Goal: Communication & Community: Participate in discussion

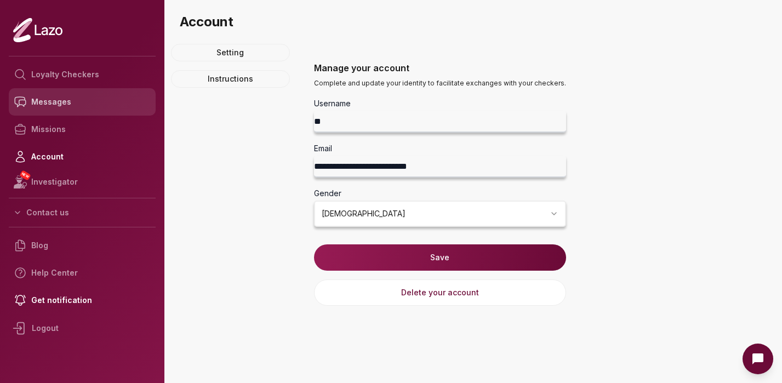
click at [70, 104] on link "Messages" at bounding box center [82, 101] width 147 height 27
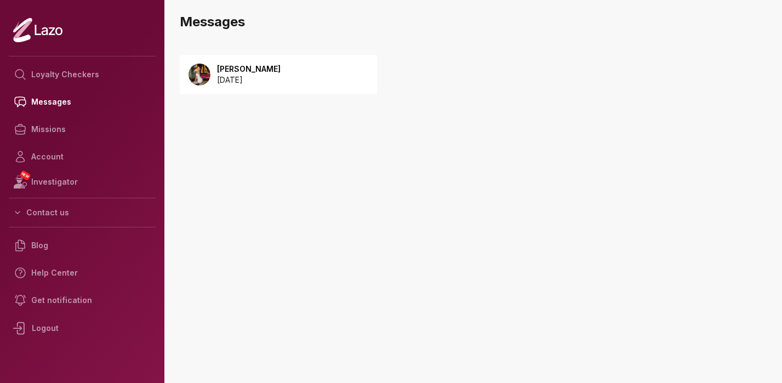
click at [250, 76] on p "2025 August 21" at bounding box center [249, 80] width 64 height 11
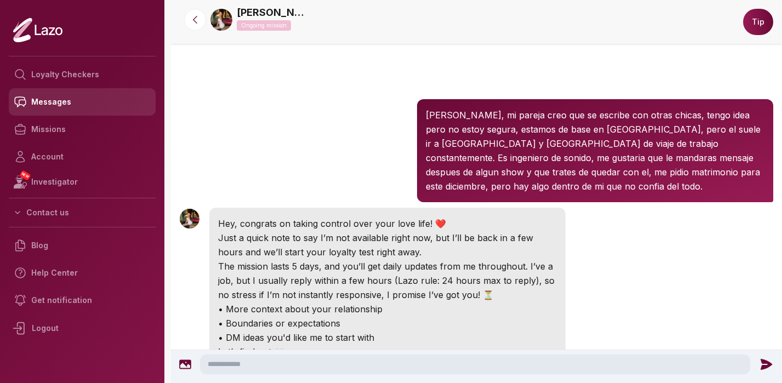
click at [78, 105] on link "Messages" at bounding box center [82, 101] width 147 height 27
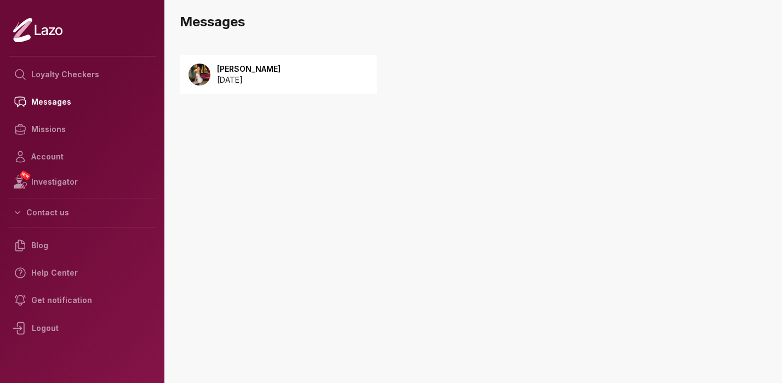
click at [248, 66] on p "[PERSON_NAME]" at bounding box center [249, 69] width 64 height 11
